Goal: Feedback & Contribution: Submit feedback/report problem

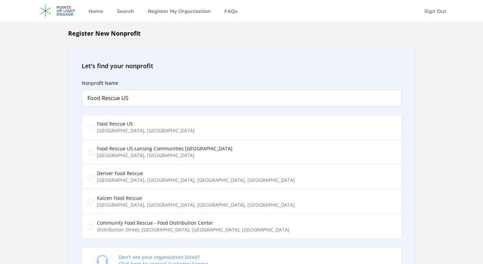
scroll to position [62, 0]
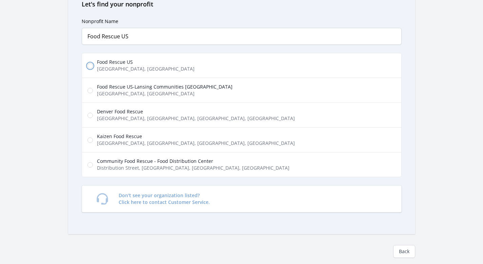
click at [91, 64] on input "Food Rescue US [GEOGRAPHIC_DATA], [GEOGRAPHIC_DATA], [GEOGRAPHIC_DATA], [GEOGRA…" at bounding box center [89, 65] width 5 height 5
radio input "true"
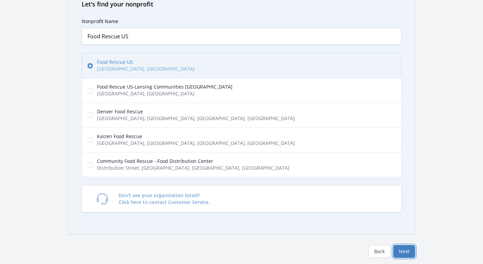
click at [404, 247] on button "Next" at bounding box center [404, 251] width 22 height 13
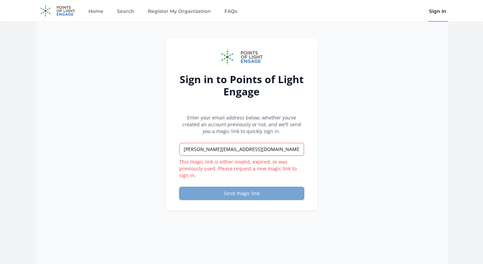
click at [245, 195] on button "Send magic link" at bounding box center [241, 193] width 125 height 13
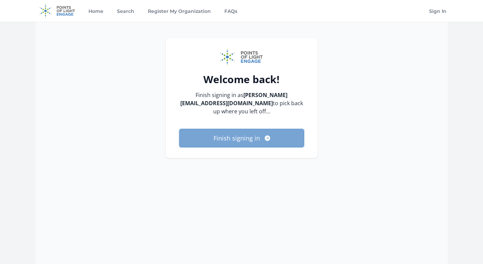
click at [246, 129] on button "Finish signing in" at bounding box center [241, 138] width 125 height 18
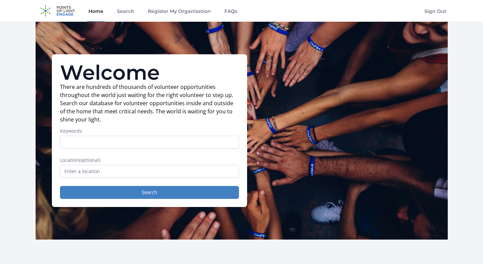
type input "p"
click at [94, 174] on input "text" at bounding box center [149, 171] width 179 height 13
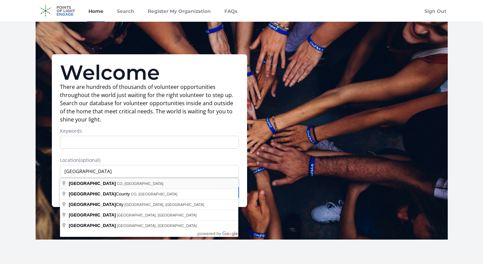
type input "Denver, CO, USA"
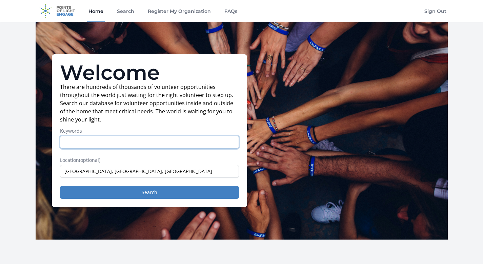
click at [73, 146] on input "Keywords" at bounding box center [149, 142] width 179 height 13
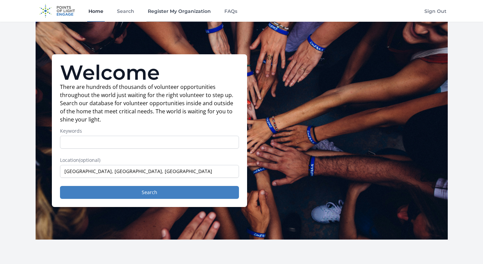
click at [158, 15] on link "Register My Organization" at bounding box center [179, 11] width 66 height 22
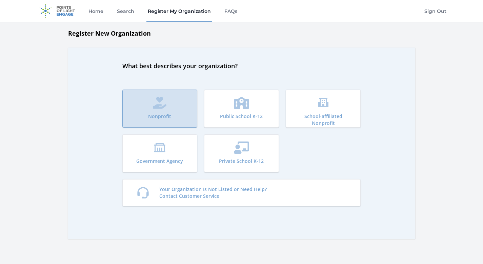
click at [164, 104] on icon "submit" at bounding box center [160, 103] width 14 height 12
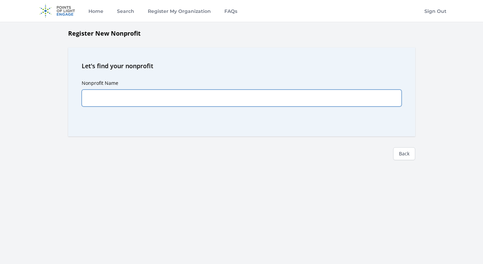
click at [142, 103] on input "Nonprofit Name" at bounding box center [242, 97] width 320 height 17
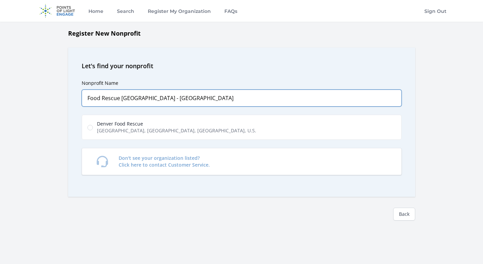
click at [281, 92] on input "Food Rescue US - Denver" at bounding box center [242, 97] width 320 height 17
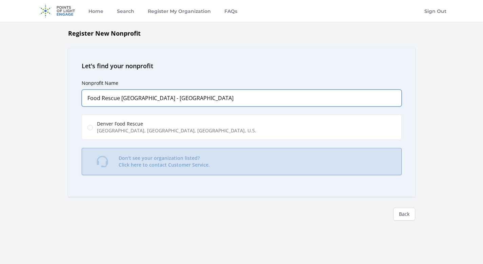
type input "Food Rescue US - Denver"
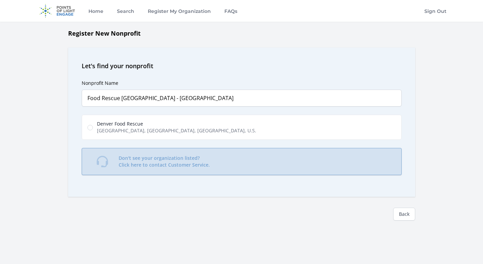
click at [181, 159] on p "Don't see your organization listed? Click here to contact Customer Service." at bounding box center [164, 162] width 91 height 14
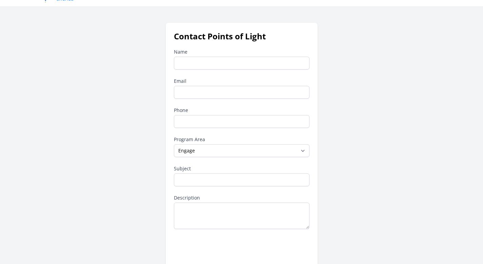
scroll to position [11, 0]
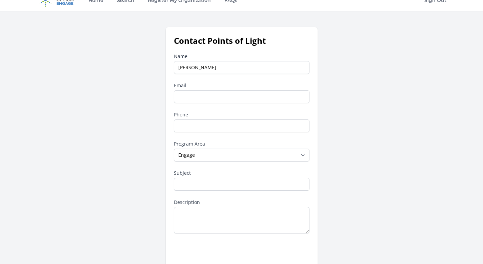
type input "[PERSON_NAME]"
click at [182, 93] on input "Email" at bounding box center [242, 96] width 136 height 13
type input "[PERSON_NAME][EMAIL_ADDRESS][DOMAIN_NAME]"
click at [182, 124] on input "Phone" at bounding box center [242, 125] width 136 height 13
click at [200, 154] on select "--None-- Daily Point of Light Award Disney Family Volunteer Rewards Global Netw…" at bounding box center [242, 154] width 136 height 13
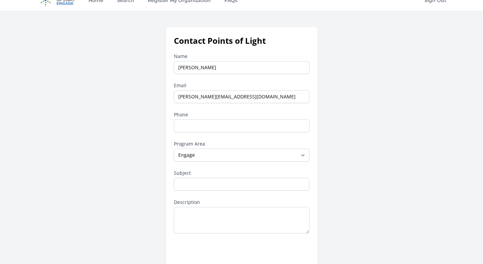
click at [193, 163] on div "Name [PERSON_NAME] Email [PERSON_NAME][EMAIL_ADDRESS][DOMAIN_NAME] Phone Progra…" at bounding box center [242, 175] width 136 height 244
click at [197, 155] on select "--None-- Daily Point of Light Award Disney Family Volunteer Rewards Global Netw…" at bounding box center [242, 154] width 136 height 13
select select "Other"
click at [174, 148] on select "--None-- Daily Point of Light Award Disney Family Volunteer Rewards Global Netw…" at bounding box center [242, 154] width 136 height 13
click at [191, 189] on input "Subject" at bounding box center [242, 184] width 136 height 13
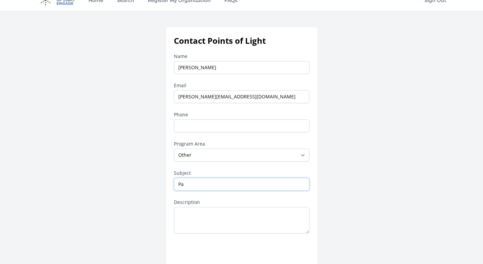
type input "P"
type input "Register Org"
click at [191, 214] on textarea "Description" at bounding box center [242, 220] width 136 height 26
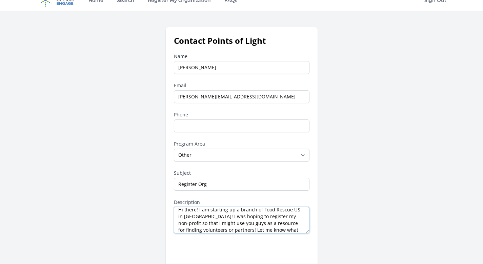
scroll to position [11, 0]
type textarea "Hi there! I am starting up a branch of Food Rescue US in Denver! I was hoping t…"
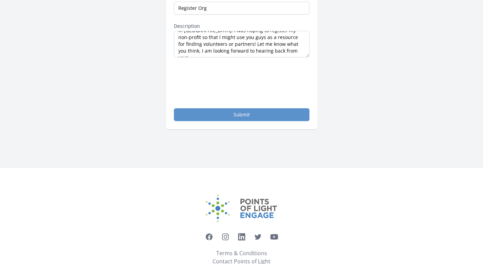
scroll to position [207, 0]
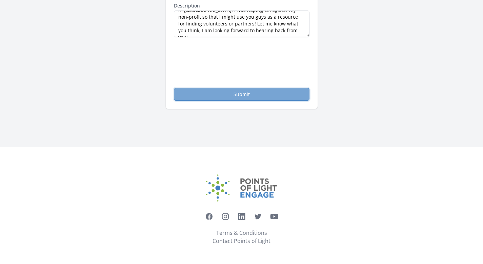
click at [237, 92] on button "Submit" at bounding box center [242, 94] width 136 height 13
